Goal: Transaction & Acquisition: Subscribe to service/newsletter

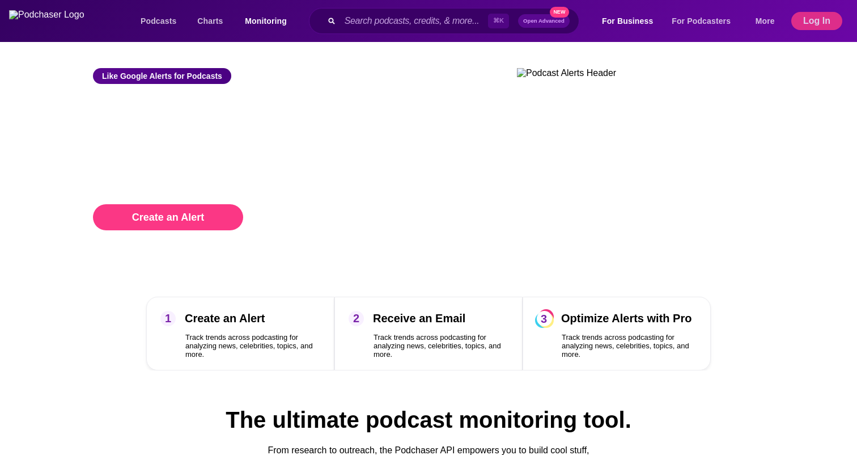
click at [330, 244] on div "Like Google Alerts for Podcasts Podcast Monitoring Alerts Receive an email aler…" at bounding box center [302, 168] width 473 height 254
click at [117, 265] on button "login" at bounding box center [113, 262] width 19 height 10
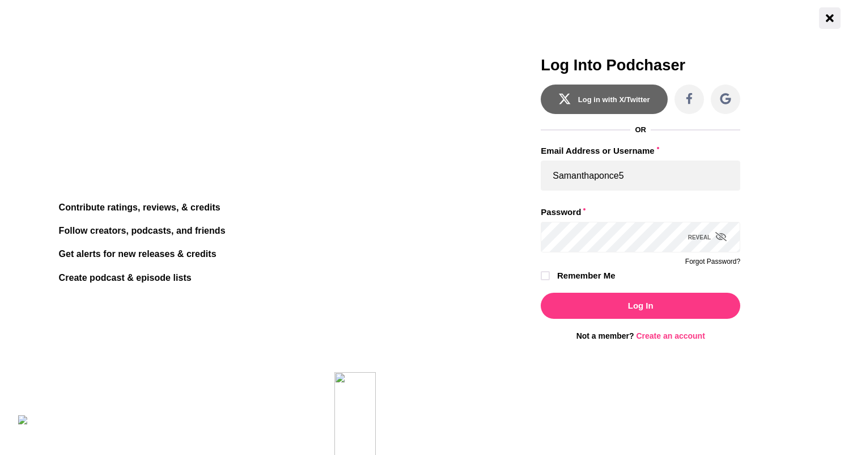
click at [832, 16] on icon "Close Button" at bounding box center [829, 17] width 7 height 7
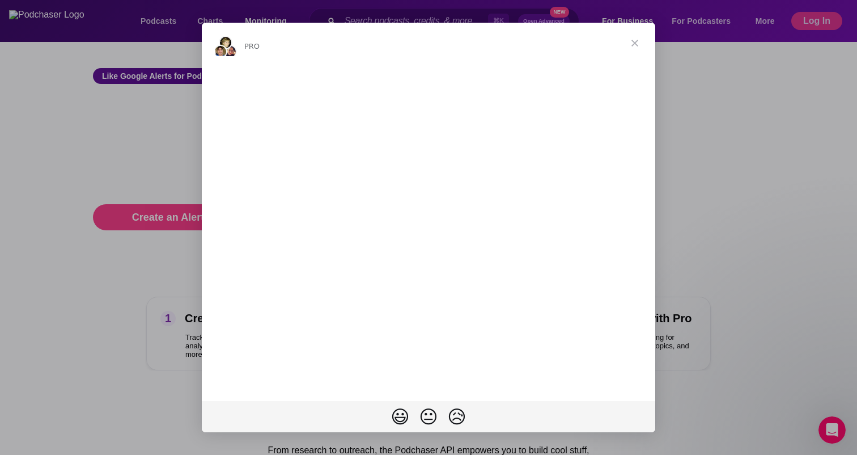
click at [637, 39] on span "Close" at bounding box center [634, 43] width 41 height 41
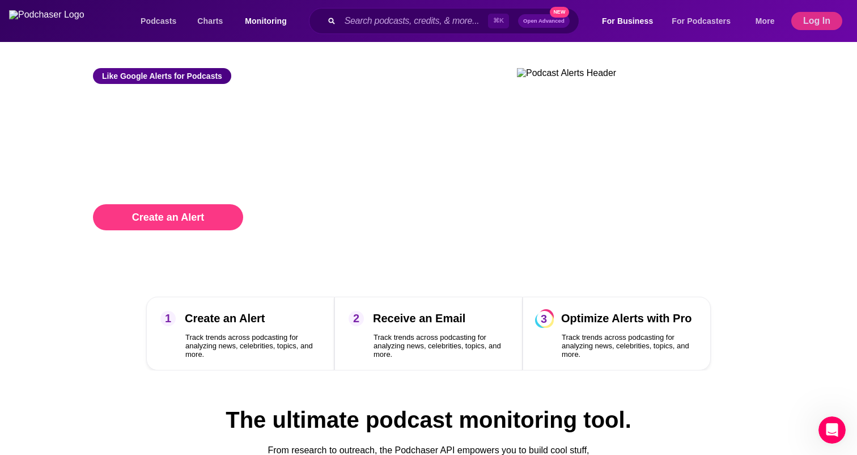
click at [119, 263] on button "login" at bounding box center [113, 262] width 19 height 10
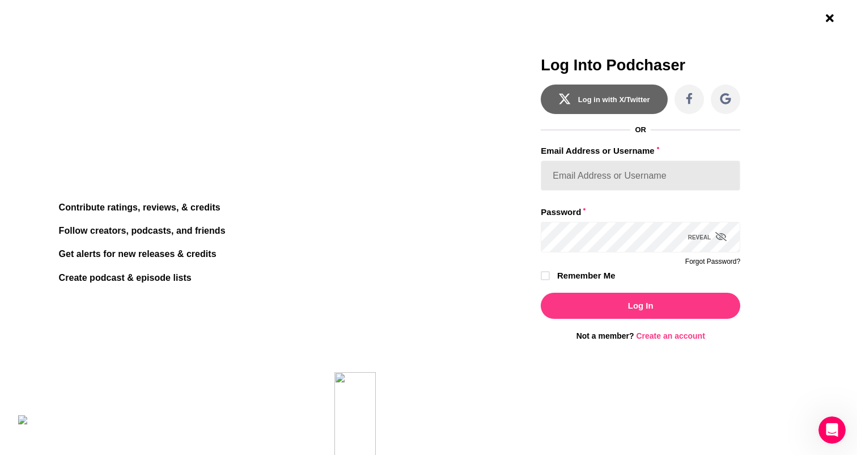
type input "Samanthaponce5"
click at [830, 10] on button "Close Button" at bounding box center [830, 18] width 22 height 22
